Goal: Information Seeking & Learning: Learn about a topic

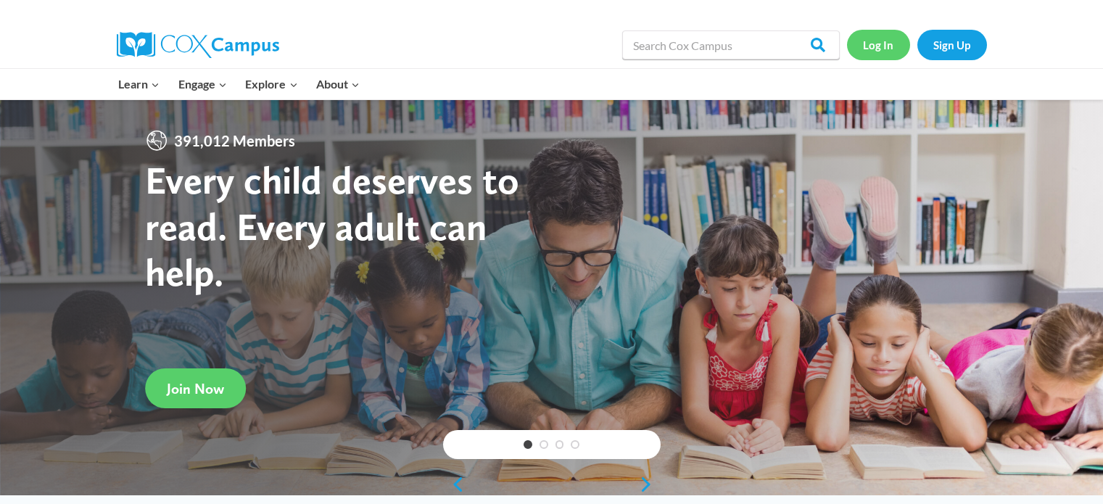
click at [878, 49] on link "Log In" at bounding box center [878, 45] width 63 height 30
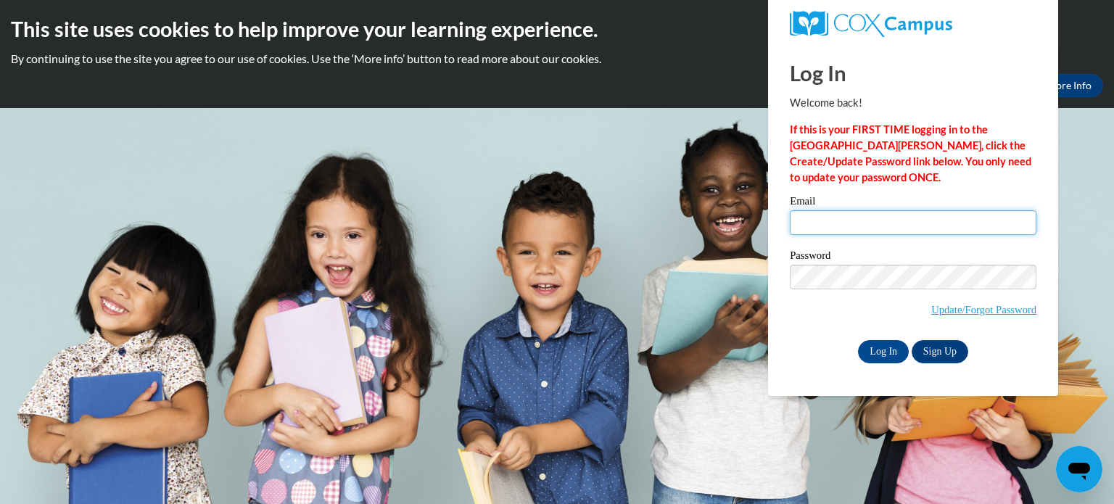
click at [865, 217] on input "Email" at bounding box center [913, 222] width 247 height 25
type input "scoffman@bcssd.com"
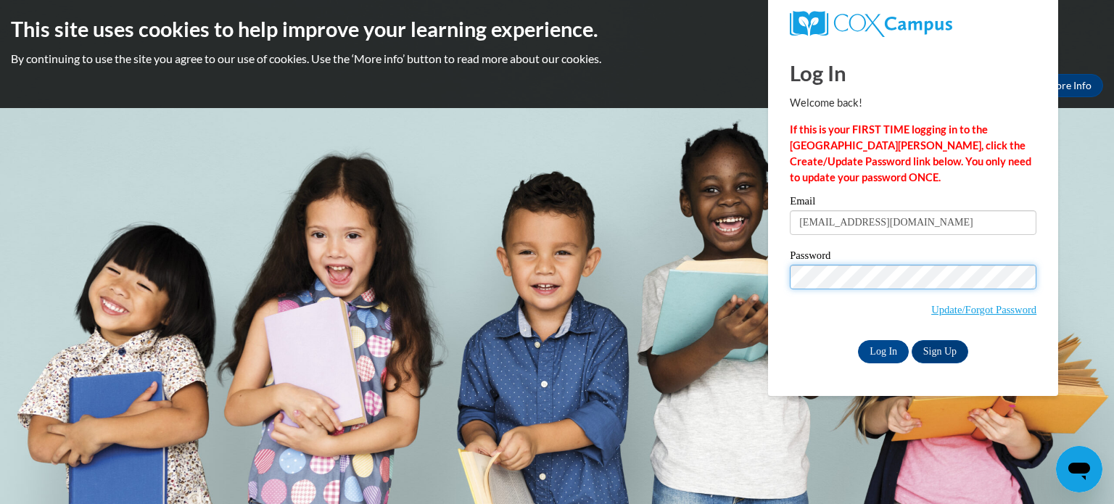
click at [858, 340] on input "Log In" at bounding box center [883, 351] width 51 height 23
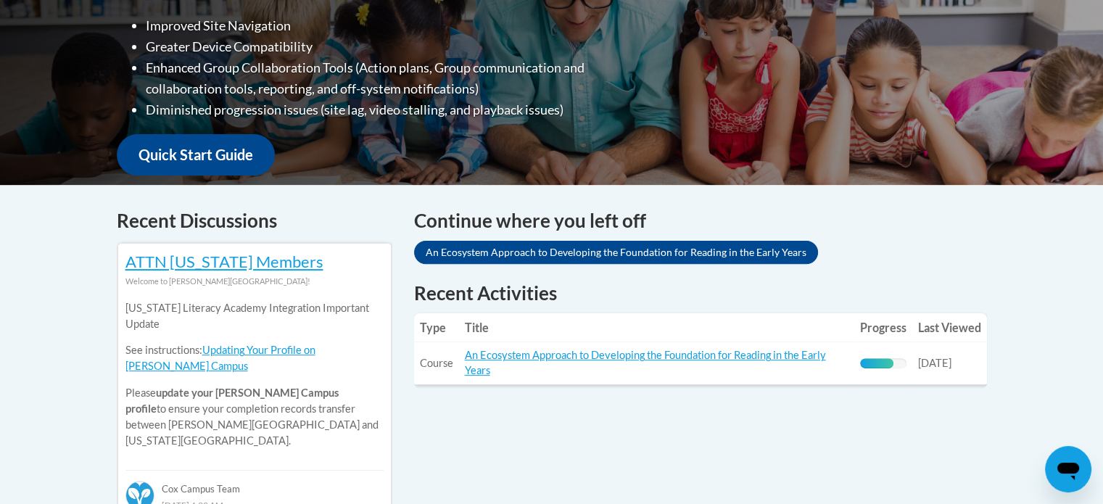
scroll to position [580, 0]
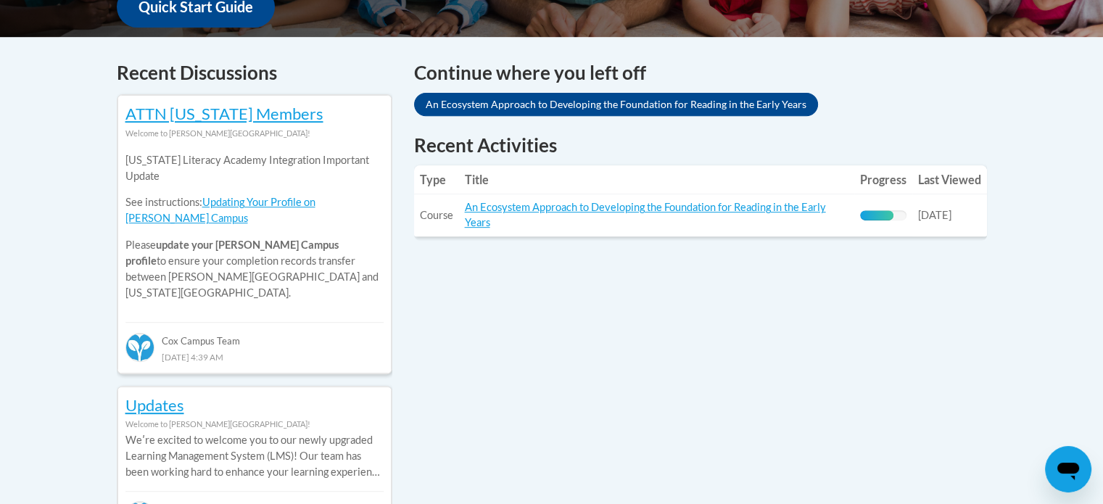
click at [688, 197] on td "Title: An Ecosystem Approach to Developing the Foundation for Reading in the Ea…" at bounding box center [656, 215] width 395 height 42
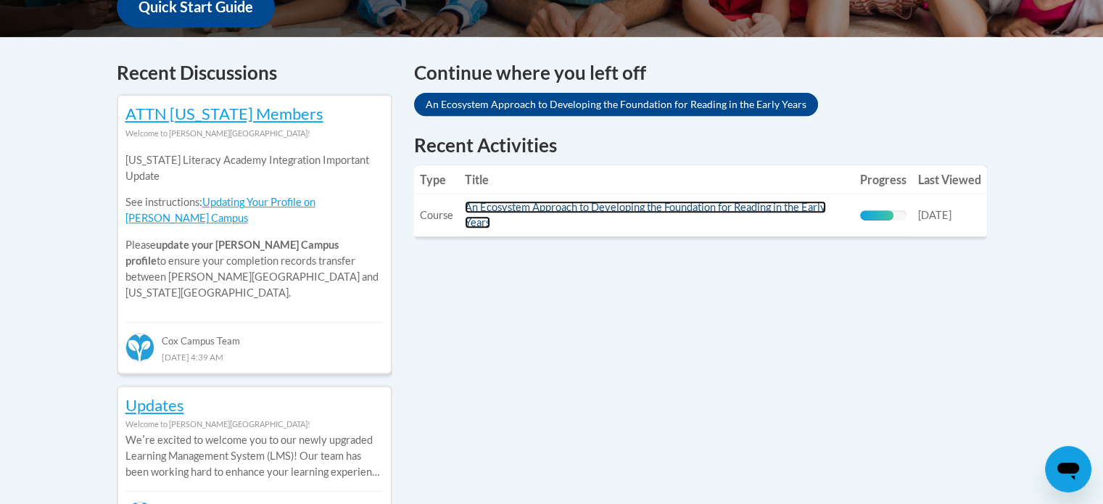
click at [688, 204] on link "An Ecosystem Approach to Developing the Foundation for Reading in the Early Yea…" at bounding box center [645, 215] width 361 height 28
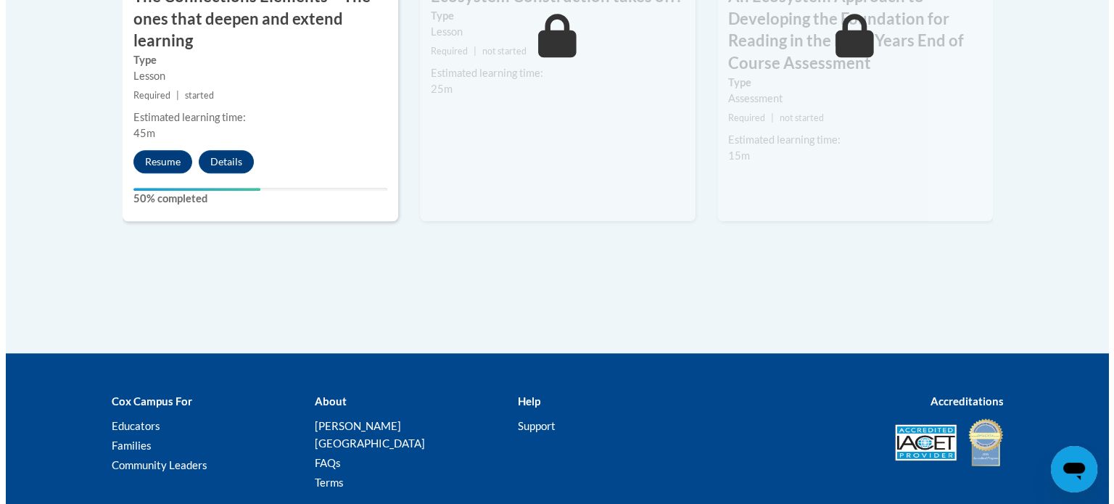
scroll to position [1523, 0]
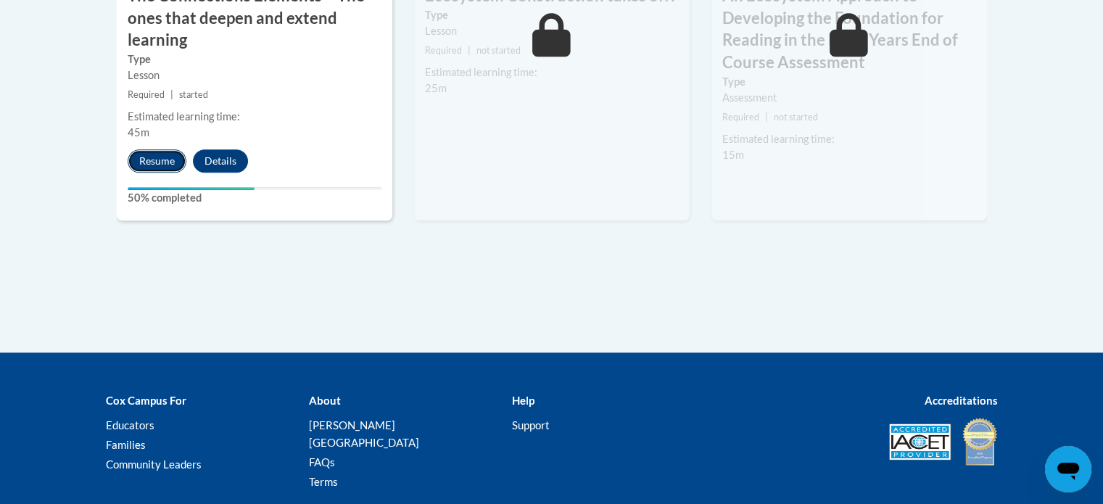
click at [144, 157] on button "Resume" at bounding box center [157, 160] width 59 height 23
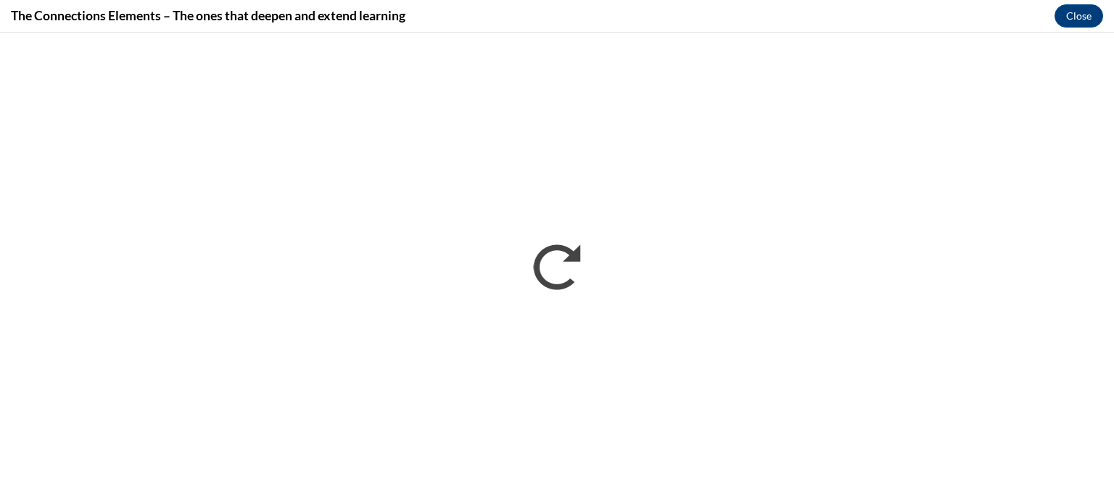
scroll to position [0, 0]
